Goal: Task Accomplishment & Management: Use online tool/utility

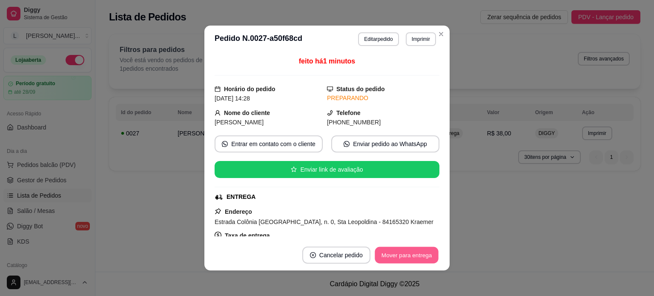
click at [405, 253] on button "Mover para entrega" at bounding box center [407, 255] width 64 height 17
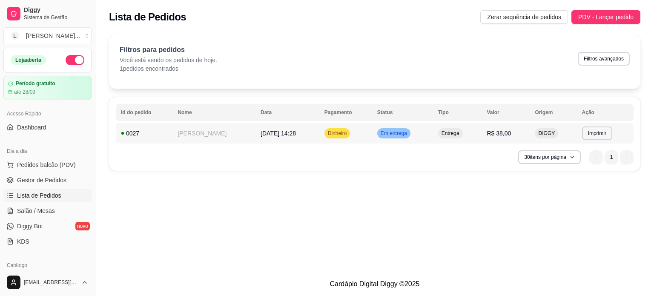
click at [412, 128] on td "Em entrega" at bounding box center [402, 133] width 61 height 20
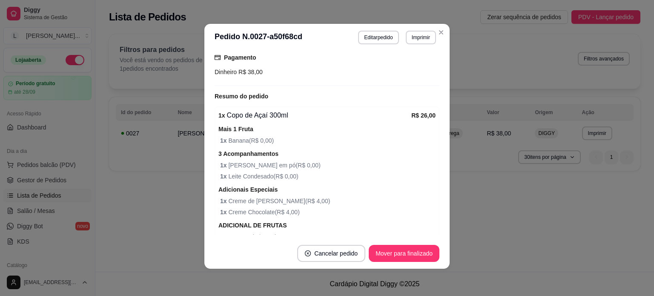
scroll to position [143, 0]
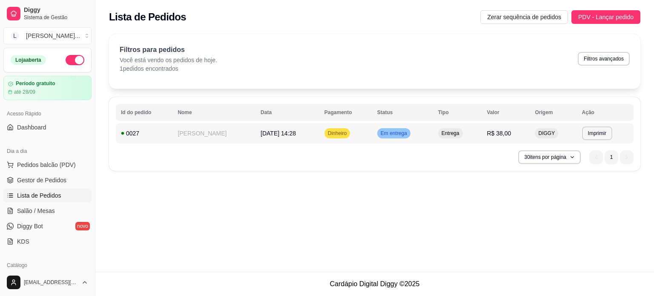
click at [461, 141] on td "Entrega" at bounding box center [457, 133] width 49 height 20
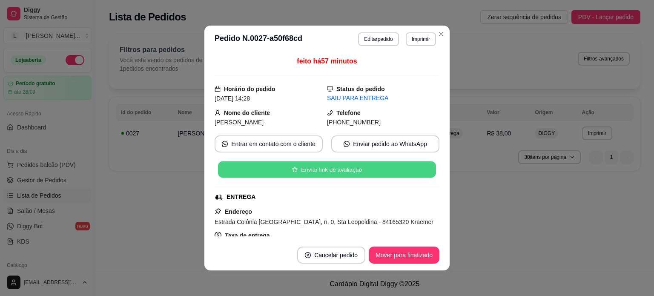
click at [322, 167] on button "Enviar link de avaliação" at bounding box center [327, 169] width 218 height 17
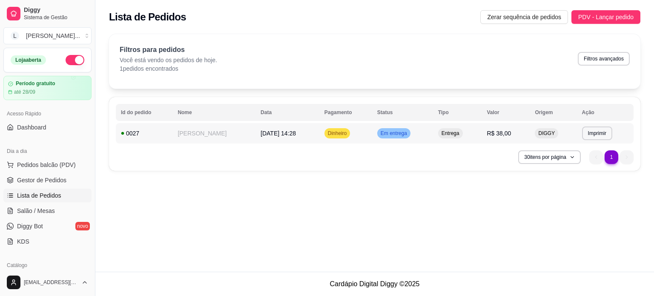
click at [342, 134] on td "Dinheiro" at bounding box center [345, 133] width 53 height 20
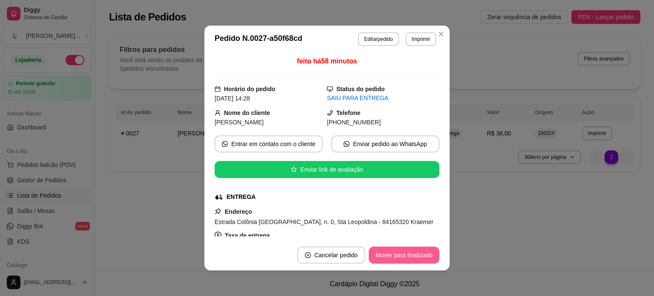
click at [409, 255] on button "Mover para finalizado" at bounding box center [404, 255] width 71 height 17
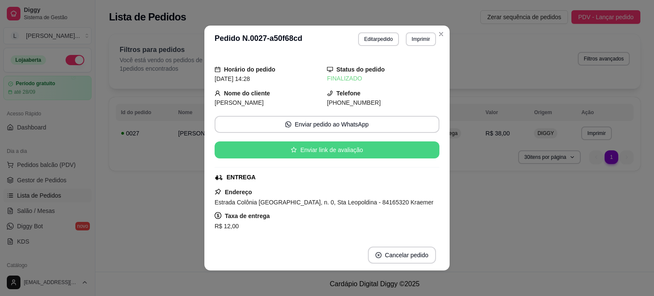
click at [324, 143] on button "Enviar link de avaliação" at bounding box center [327, 149] width 225 height 17
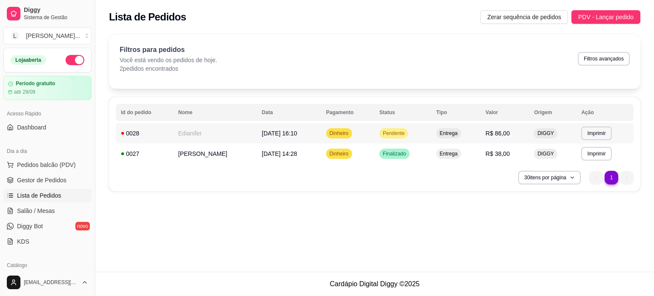
click at [355, 132] on td "Dinheiro" at bounding box center [347, 133] width 53 height 20
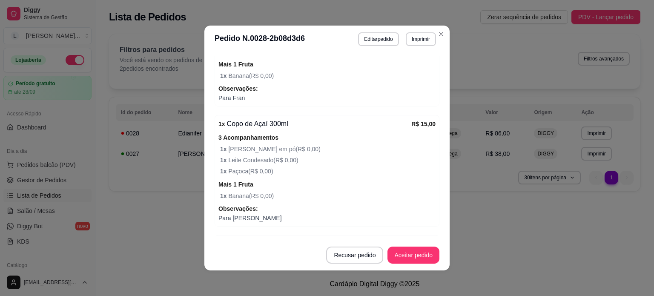
scroll to position [341, 0]
click at [417, 253] on button "Aceitar pedido" at bounding box center [414, 255] width 52 height 17
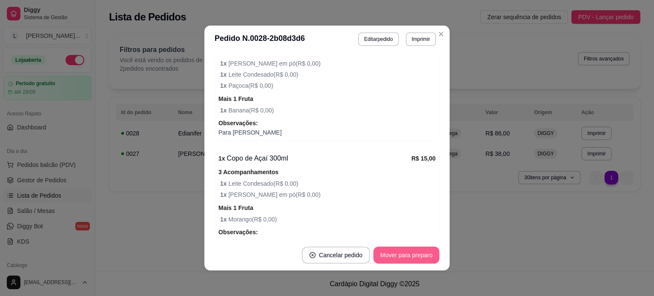
click at [411, 250] on button "Mover para preparo" at bounding box center [407, 255] width 66 height 17
